Goal: Obtain resource: Download file/media

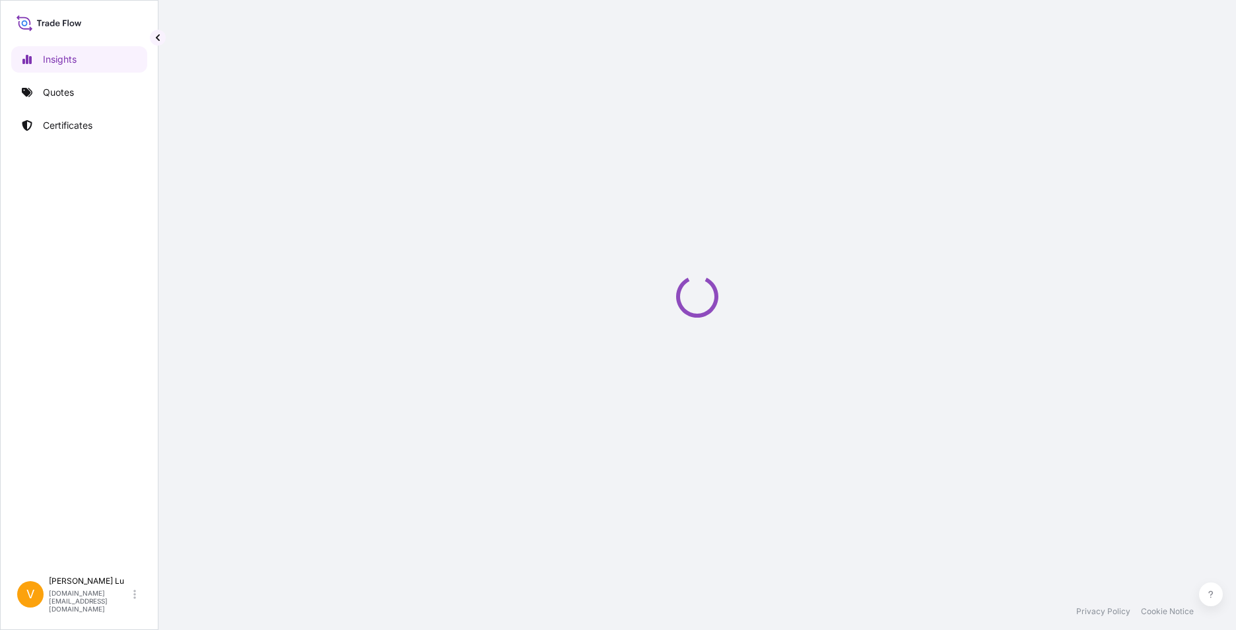
select select "2025"
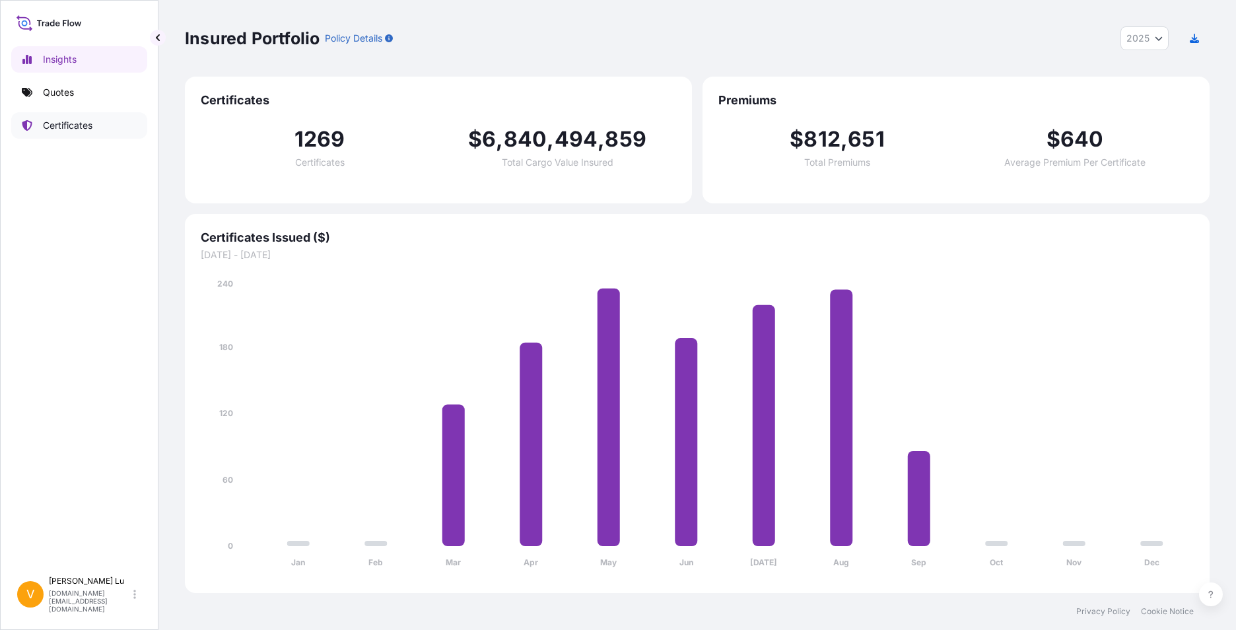
click at [52, 134] on link "Certificates" at bounding box center [79, 125] width 136 height 26
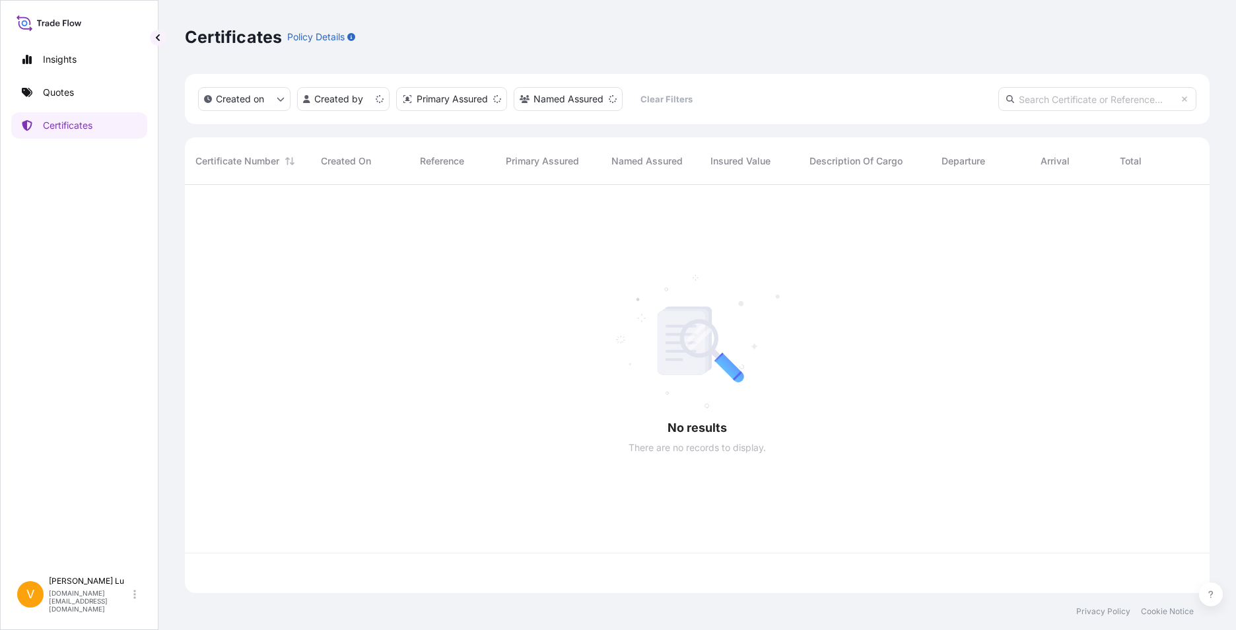
scroll to position [405, 1015]
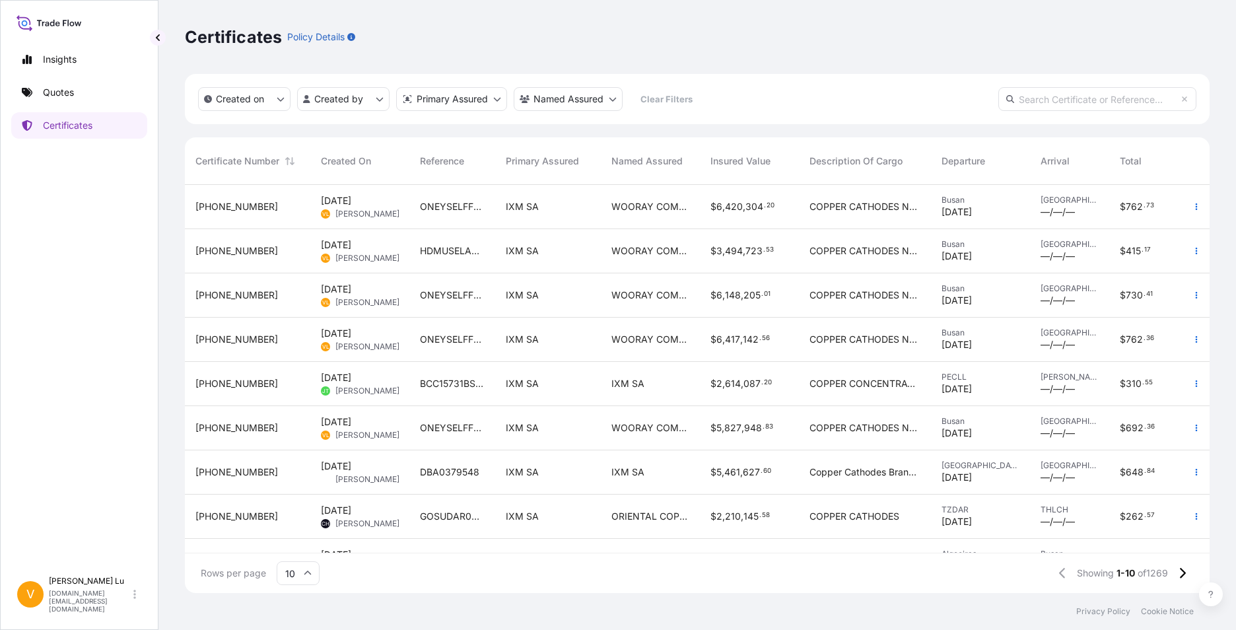
click at [274, 212] on div "[PHONE_NUMBER]" at bounding box center [247, 206] width 104 height 13
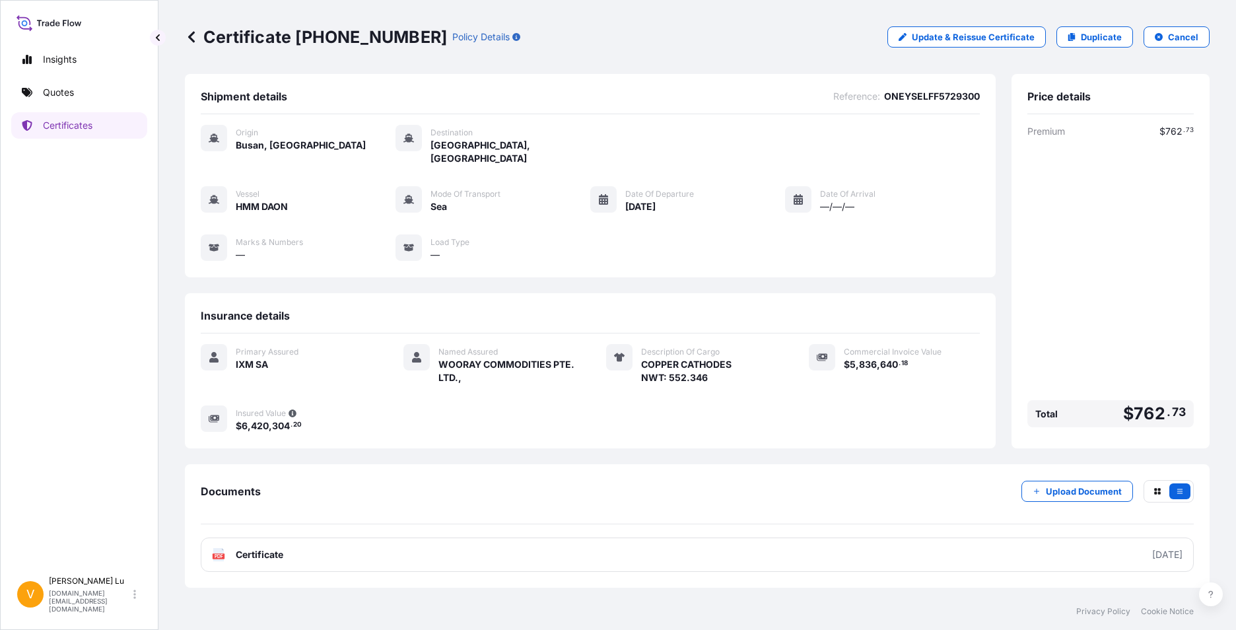
scroll to position [21, 0]
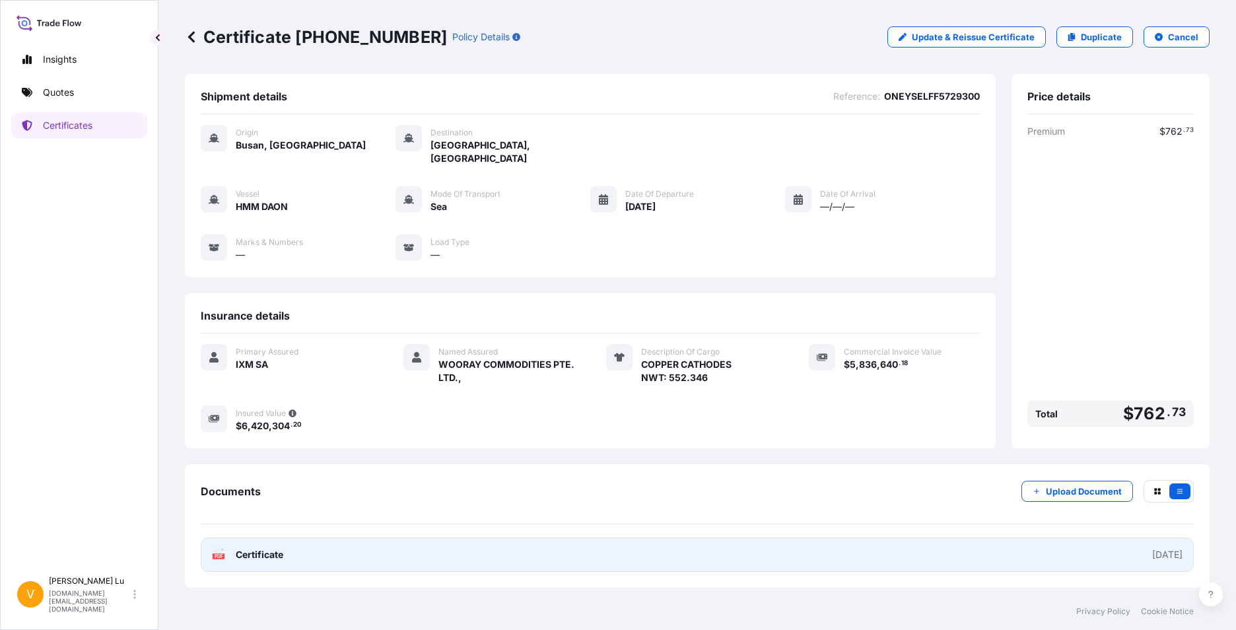
click at [717, 555] on link "PDF Certificate [DATE]" at bounding box center [697, 555] width 993 height 34
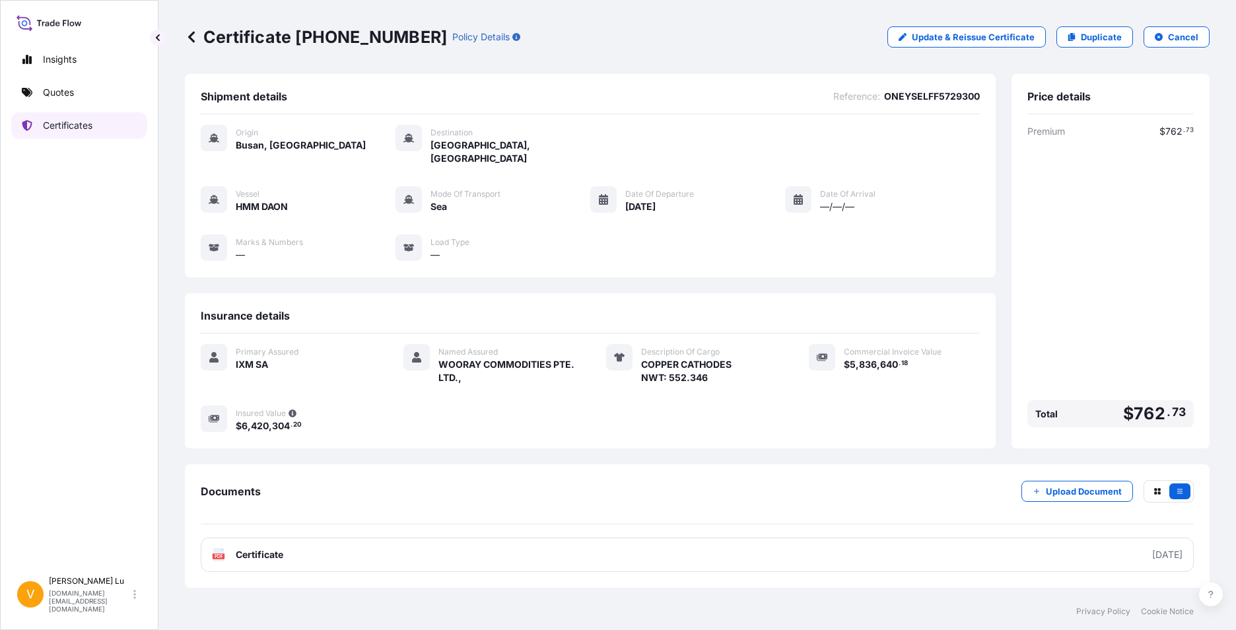
click at [87, 122] on p "Certificates" at bounding box center [68, 125] width 50 height 13
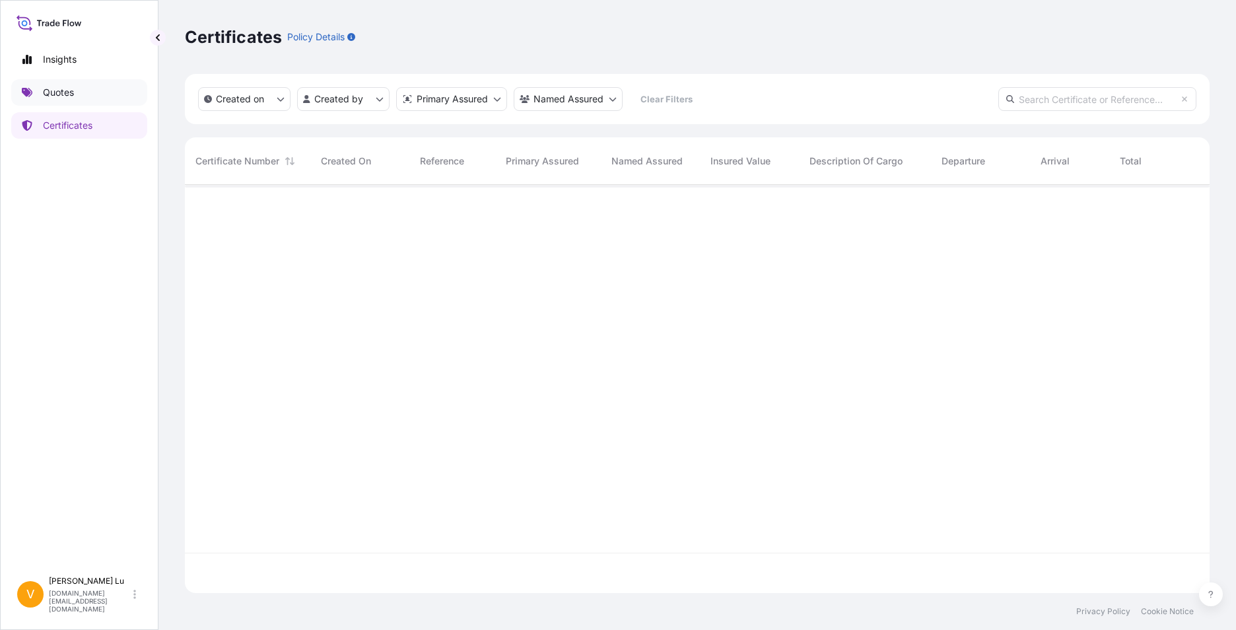
scroll to position [405, 1015]
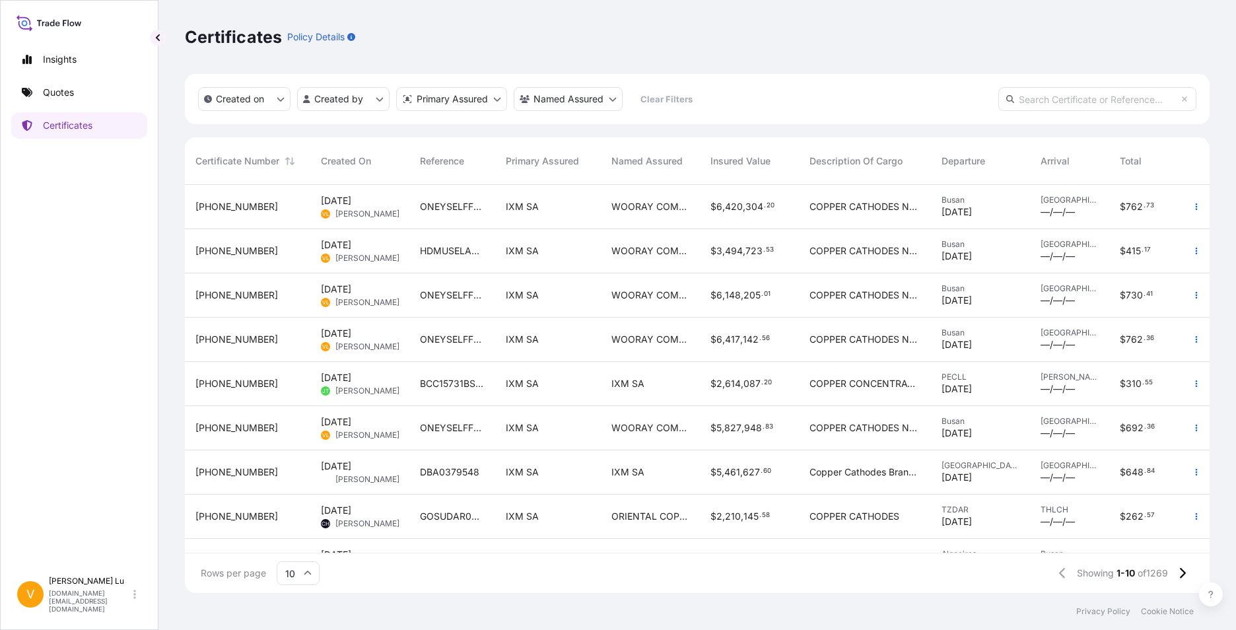
click at [390, 248] on div "[DATE] [PERSON_NAME]" at bounding box center [360, 250] width 78 height 25
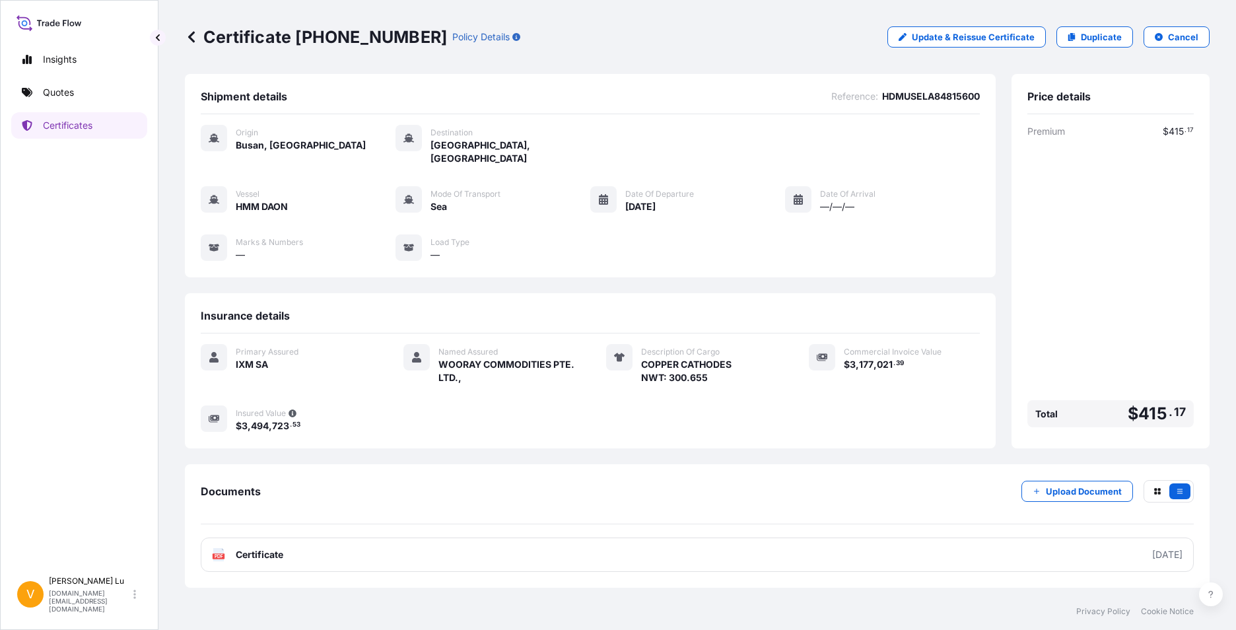
scroll to position [21, 0]
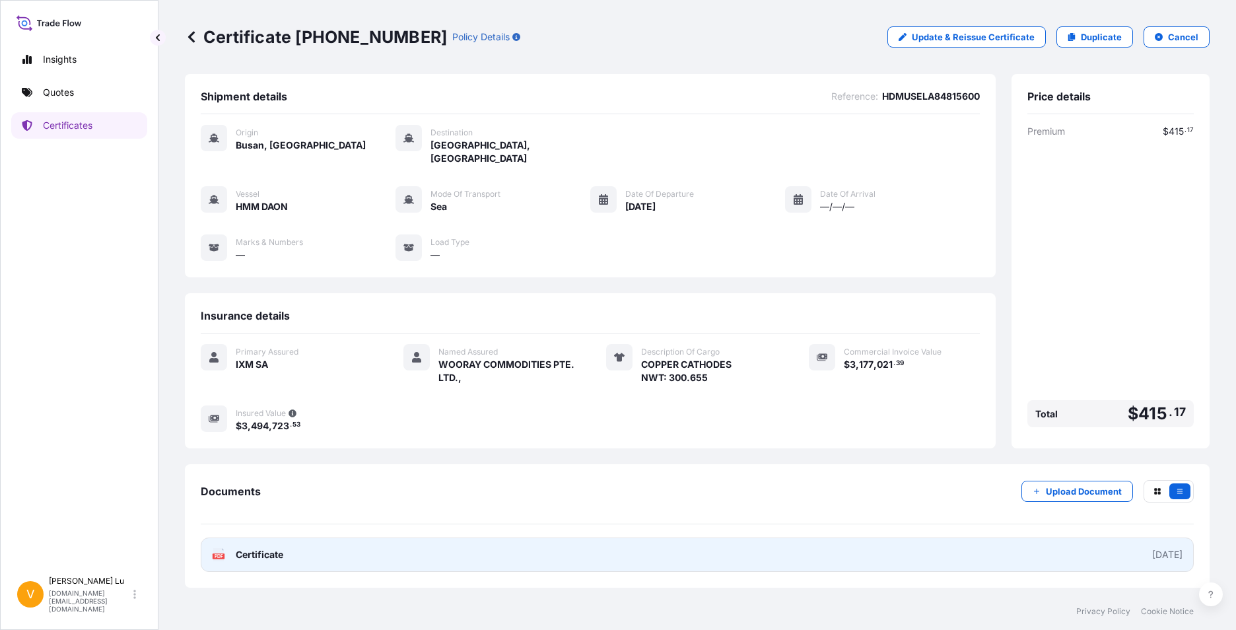
click at [791, 561] on link "PDF Certificate [DATE]" at bounding box center [697, 555] width 993 height 34
